Goal: Find specific page/section: Find specific page/section

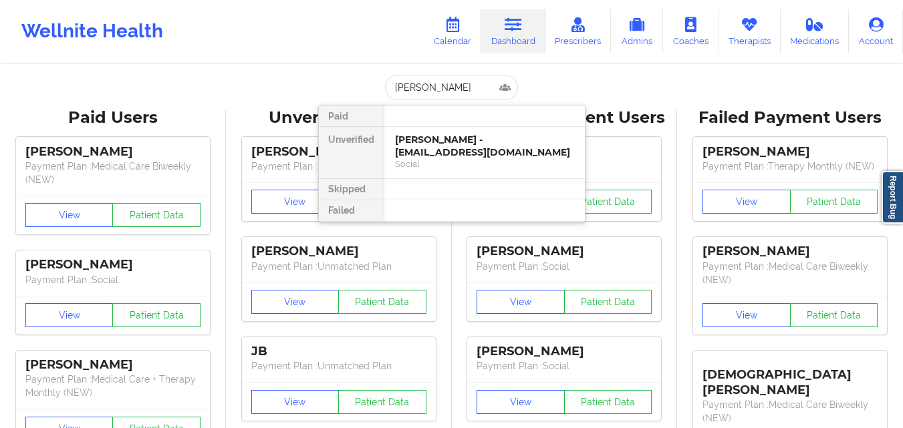
click at [439, 96] on input "[PERSON_NAME]" at bounding box center [451, 87] width 132 height 25
drag, startPoint x: 0, startPoint y: 0, endPoint x: 439, endPoint y: 98, distance: 449.9
click at [439, 98] on input "[PERSON_NAME]" at bounding box center [451, 87] width 132 height 25
click at [442, 84] on input "[PERSON_NAME]" at bounding box center [451, 87] width 132 height 25
click at [436, 90] on input "[PERSON_NAME]" at bounding box center [451, 87] width 132 height 25
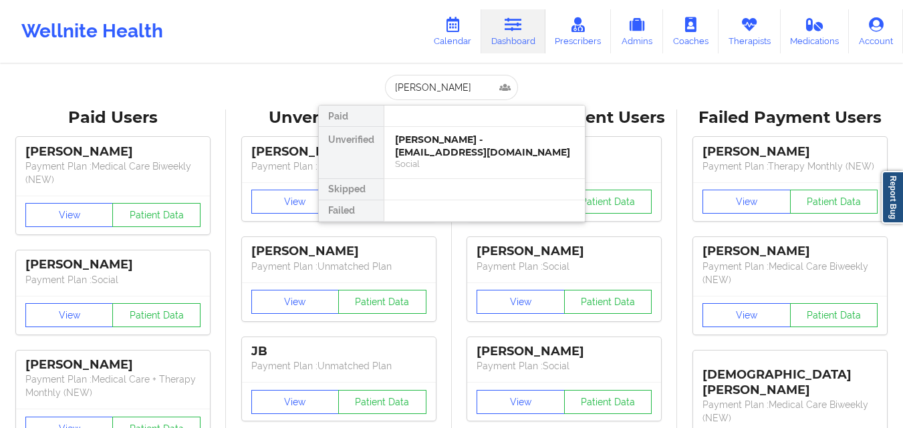
click at [436, 94] on input "[PERSON_NAME]" at bounding box center [451, 87] width 132 height 25
click at [436, 95] on input "[PERSON_NAME]" at bounding box center [451, 87] width 132 height 25
click at [449, 88] on input "[PERSON_NAME]" at bounding box center [451, 87] width 132 height 25
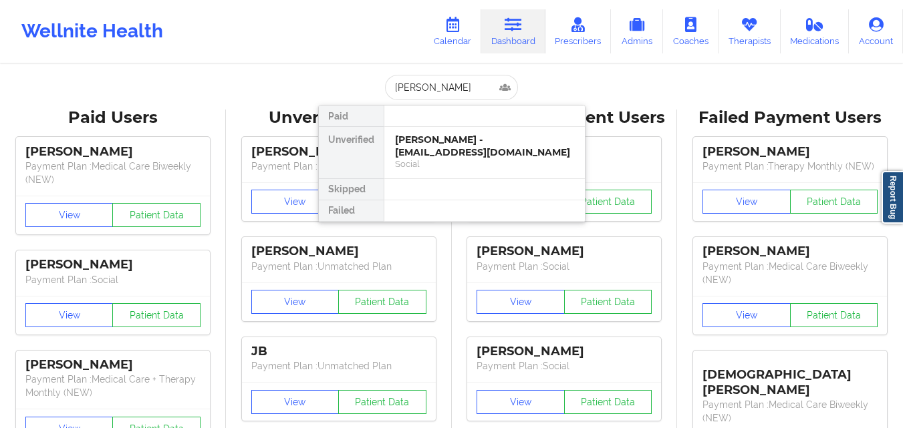
click at [449, 88] on input "[PERSON_NAME]" at bounding box center [451, 87] width 132 height 25
type input "[PERSON_NAME]"
click at [471, 141] on div "[PERSON_NAME] - [EMAIL_ADDRESS][DOMAIN_NAME]" at bounding box center [484, 146] width 179 height 25
